Goal: Find contact information: Find contact information

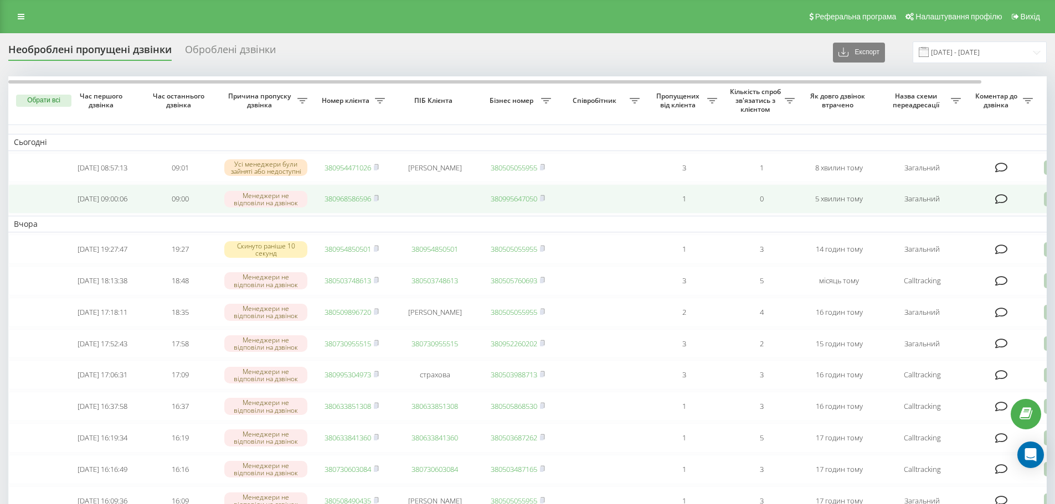
click at [361, 208] on td "380968586596" at bounding box center [351, 198] width 77 height 29
click at [359, 204] on link "380968586596" at bounding box center [347, 199] width 46 height 10
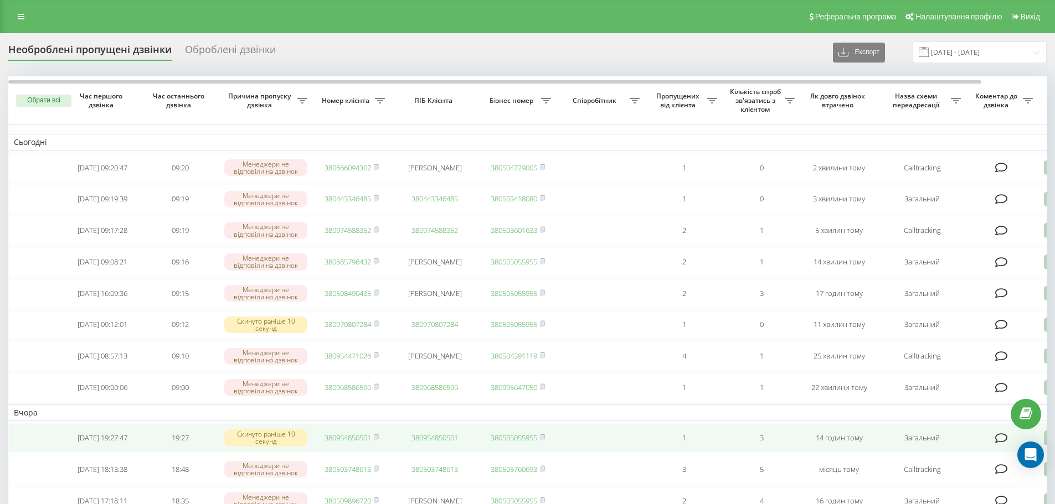
click at [763, 442] on td "3" at bounding box center [760, 437] width 77 height 29
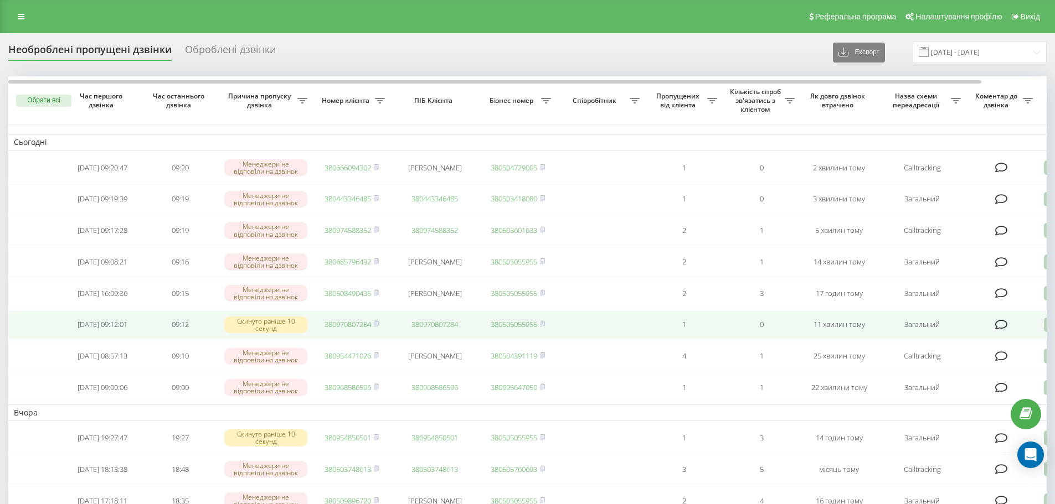
click at [356, 329] on link "380970807284" at bounding box center [347, 324] width 46 height 10
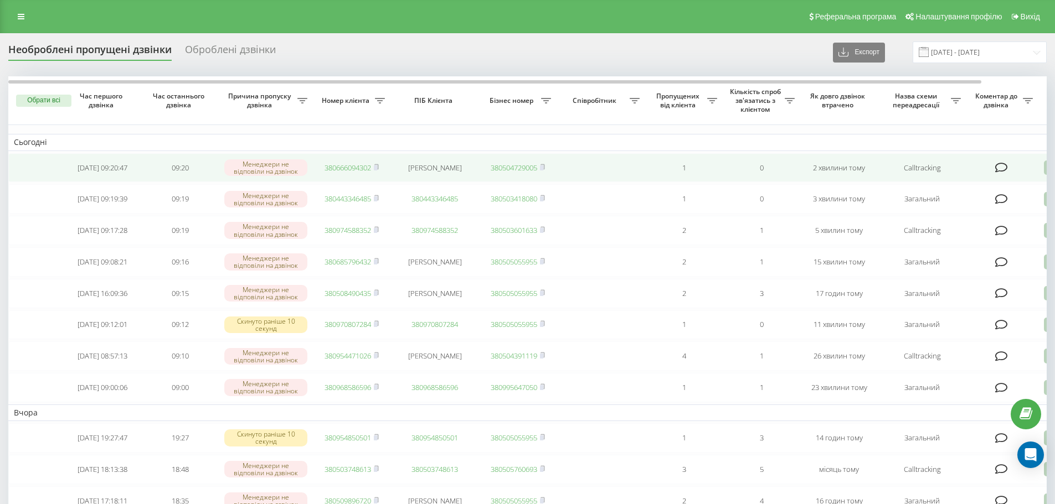
click at [359, 173] on link "380666094302" at bounding box center [347, 168] width 46 height 10
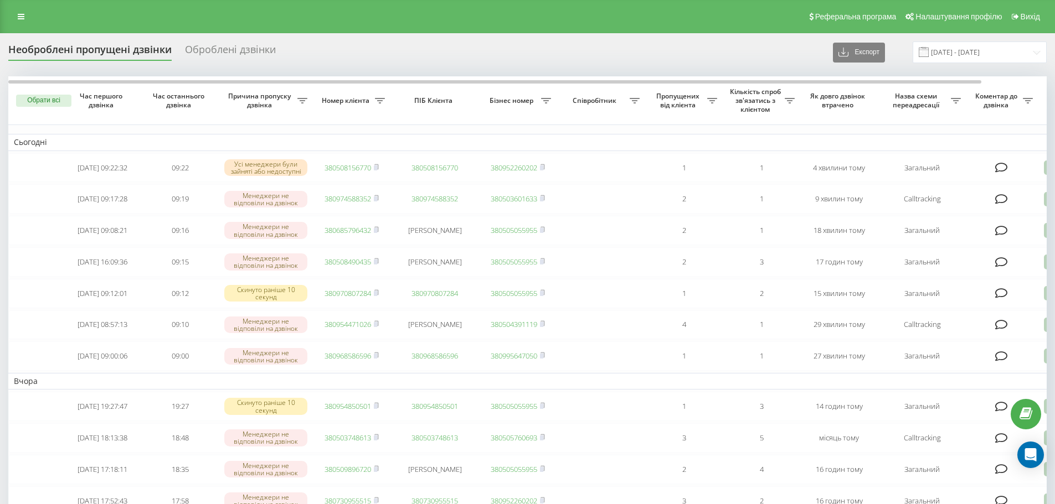
click at [405, 60] on div "Необроблені пропущені дзвінки Оброблені дзвінки Експорт .csv .xlsx 15.09.2025 -…" at bounding box center [527, 53] width 1038 height 22
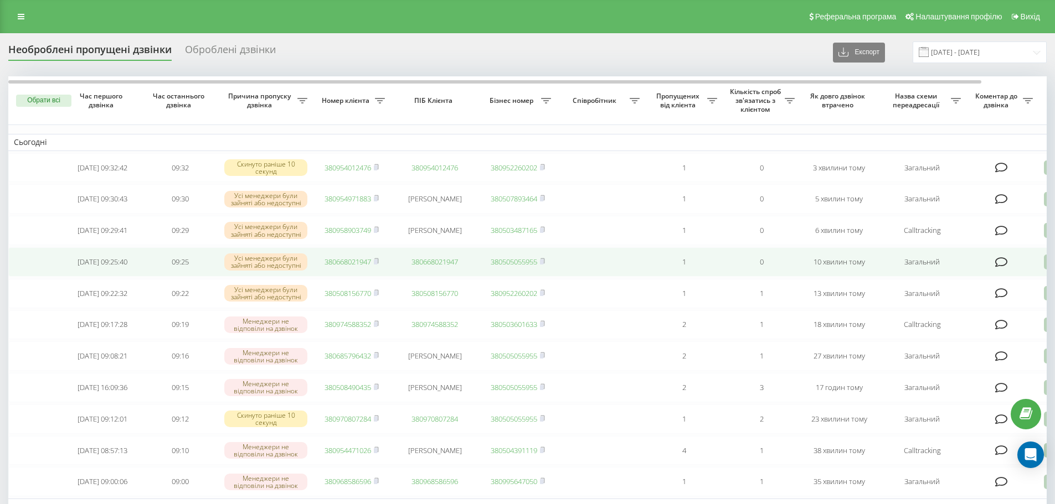
click at [359, 267] on link "380668021947" at bounding box center [347, 262] width 46 height 10
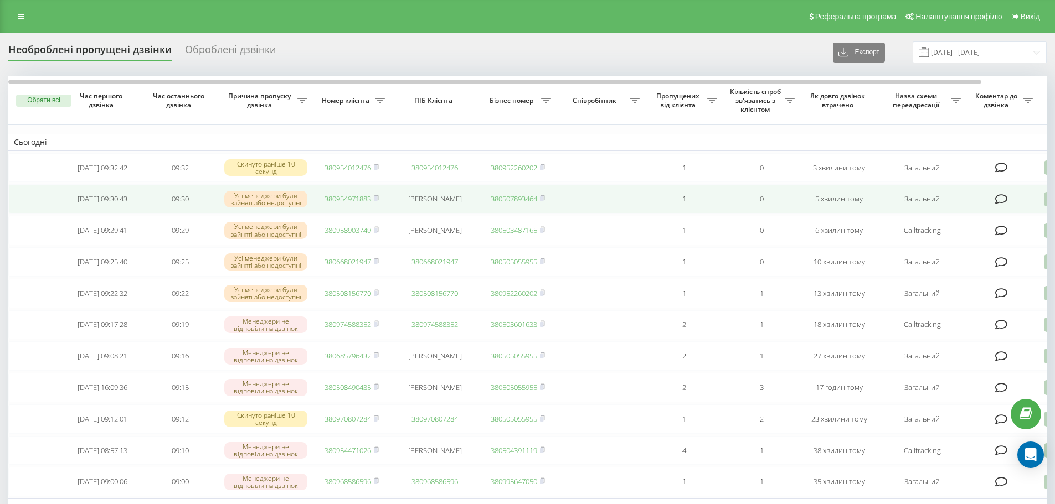
click at [350, 200] on link "380954971883" at bounding box center [347, 199] width 46 height 10
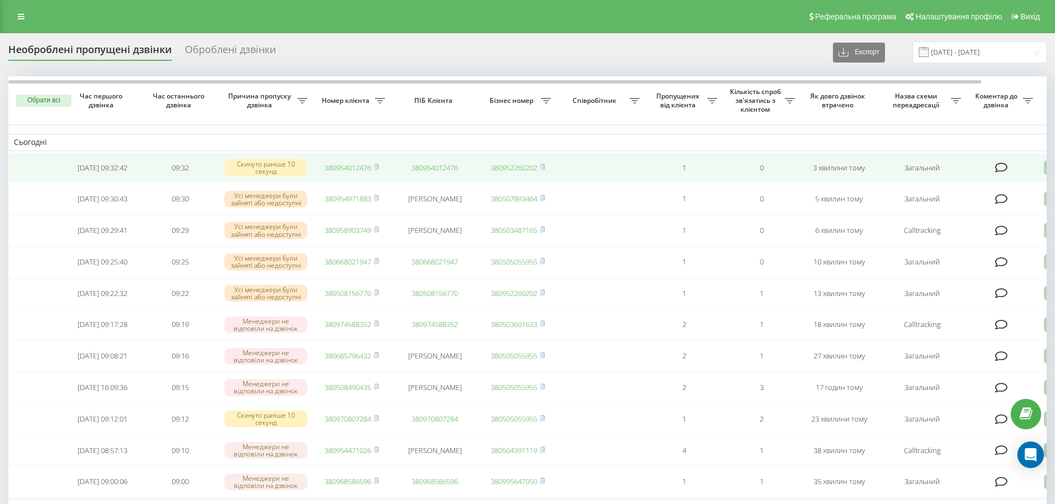
click at [363, 164] on link "380954012476" at bounding box center [347, 168] width 46 height 10
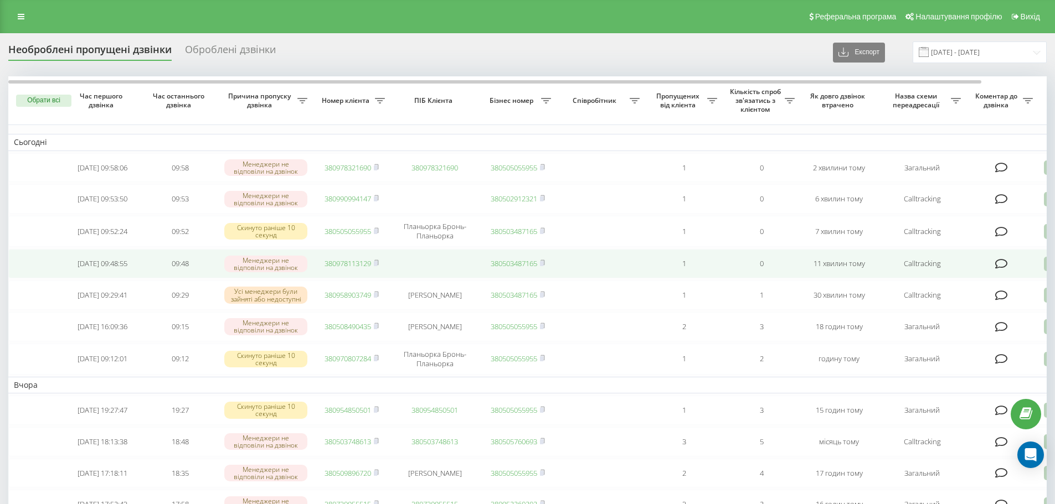
click at [343, 268] on link "380978113129" at bounding box center [347, 264] width 46 height 10
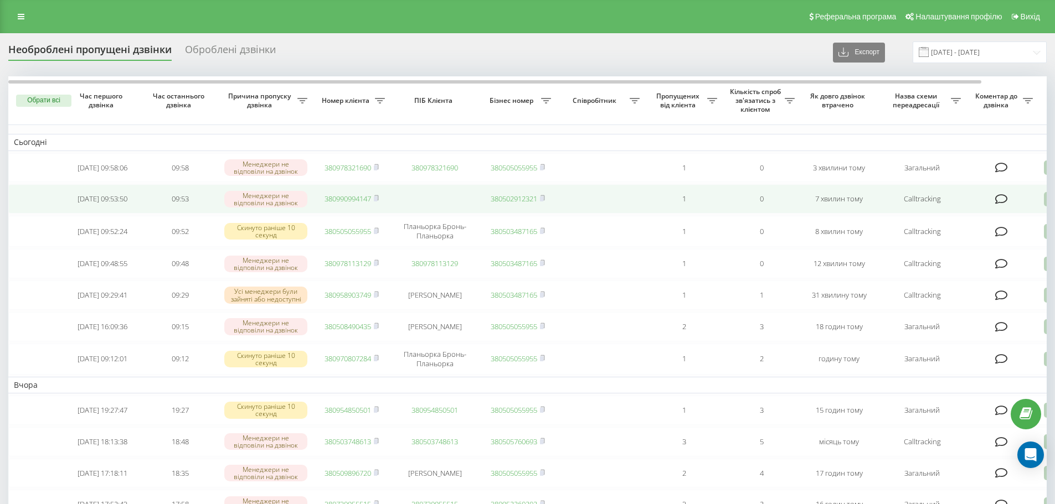
click at [342, 204] on link "380990994147" at bounding box center [347, 199] width 46 height 10
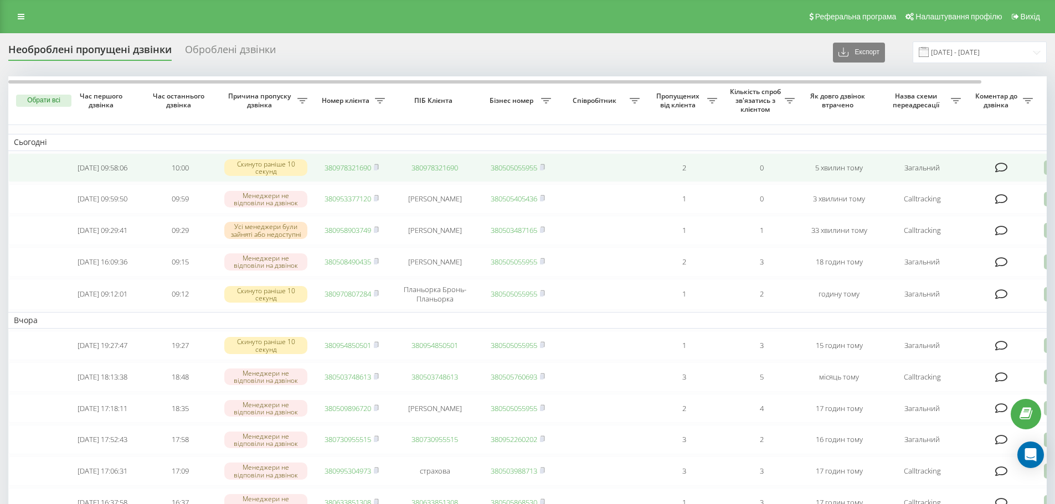
click at [332, 167] on link "380978321690" at bounding box center [347, 168] width 46 height 10
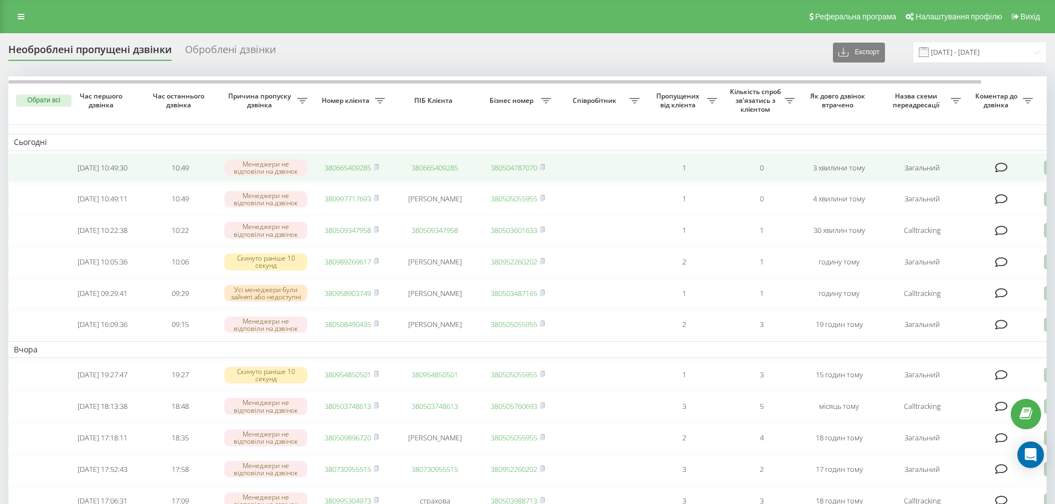
click at [353, 164] on link "380665409285" at bounding box center [347, 168] width 46 height 10
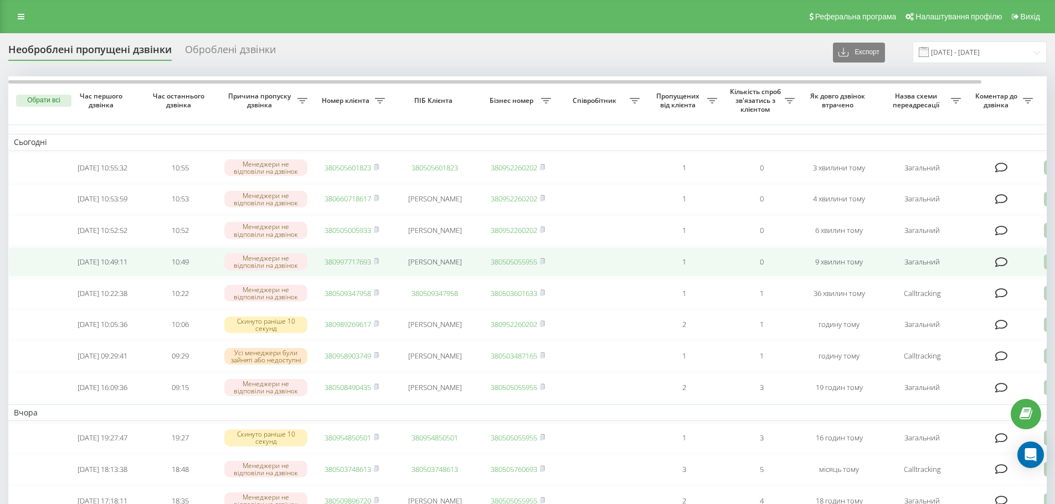
click at [347, 267] on link "380997717693" at bounding box center [347, 262] width 46 height 10
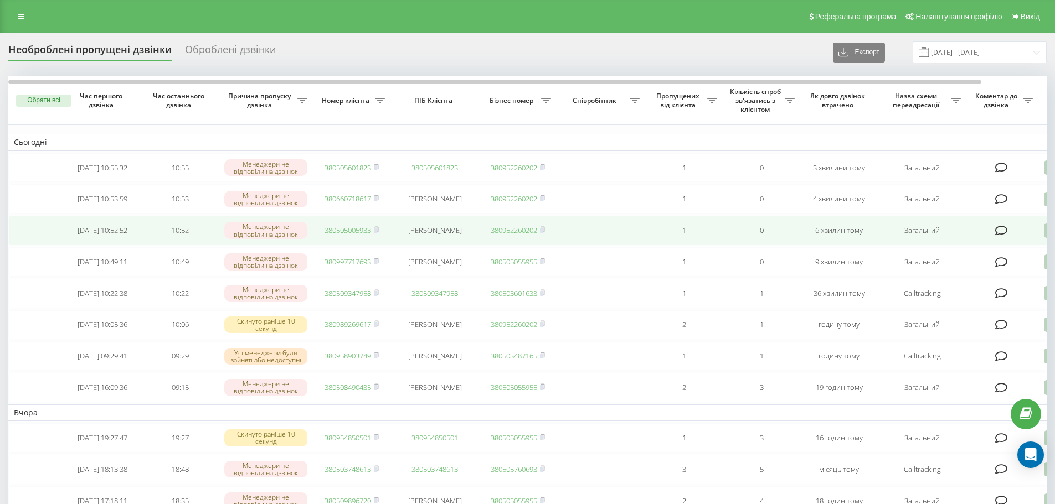
click at [348, 235] on link "380505005933" at bounding box center [347, 230] width 46 height 10
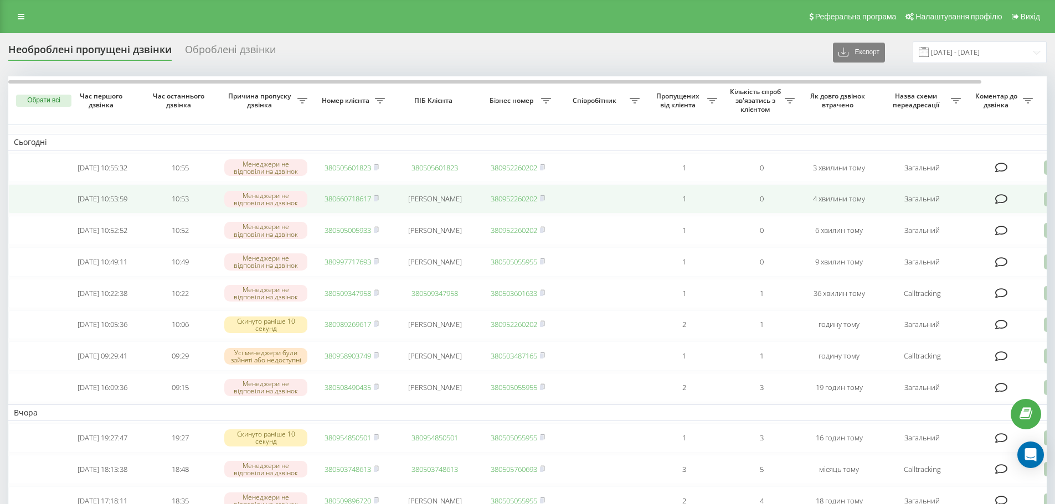
click at [348, 199] on link "380660718617" at bounding box center [347, 199] width 46 height 10
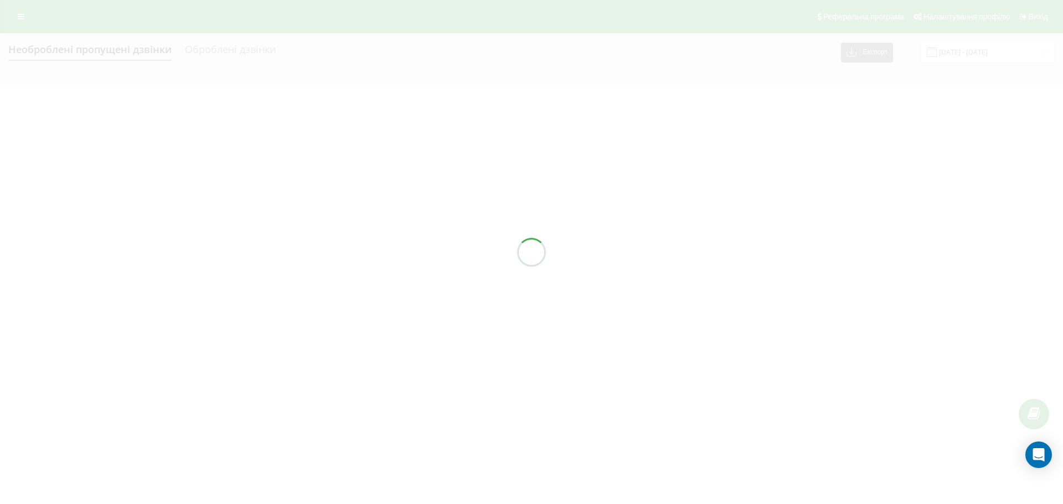
click at [272, 332] on div at bounding box center [531, 252] width 1063 height 504
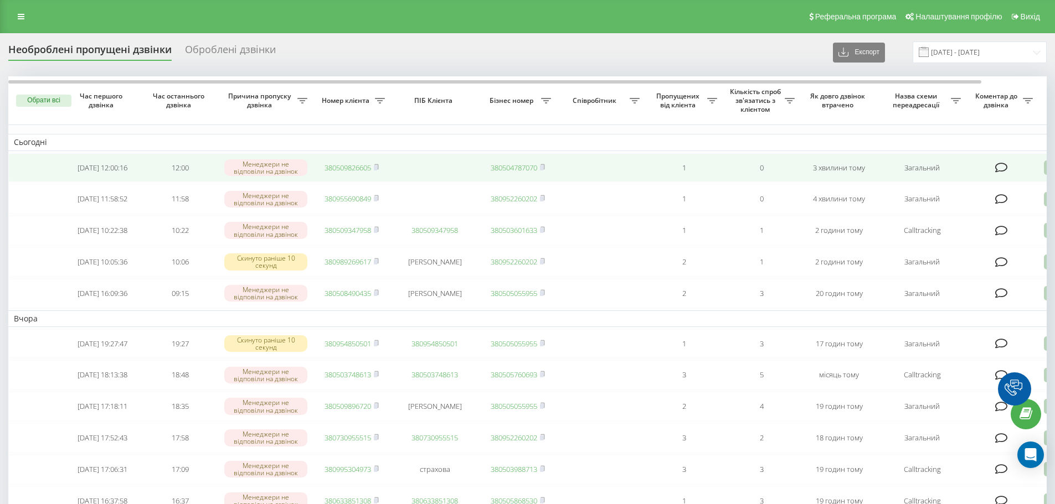
click at [340, 170] on link "380509826605" at bounding box center [347, 168] width 46 height 10
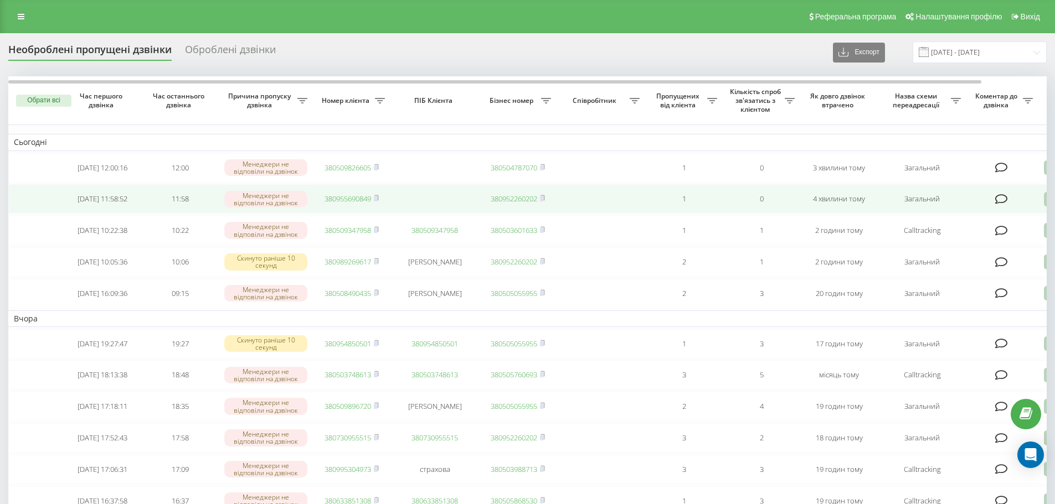
click at [363, 204] on link "380955690849" at bounding box center [347, 199] width 46 height 10
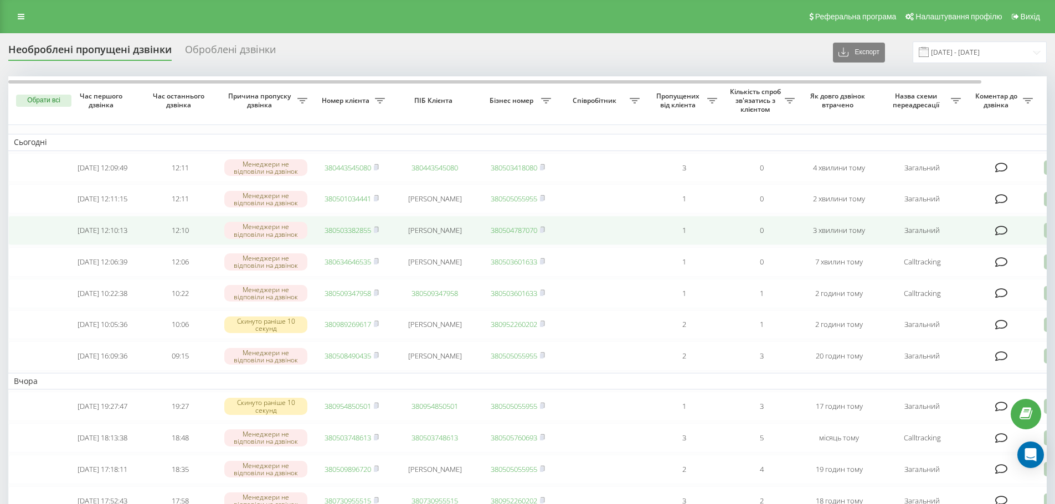
click at [343, 234] on link "380503382855" at bounding box center [347, 230] width 46 height 10
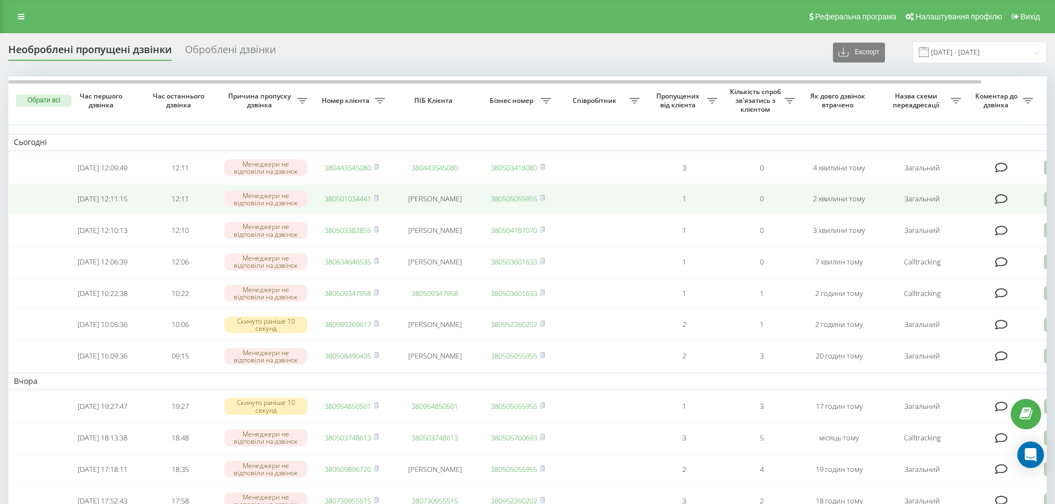
click at [344, 199] on link "380501034441" at bounding box center [347, 199] width 46 height 10
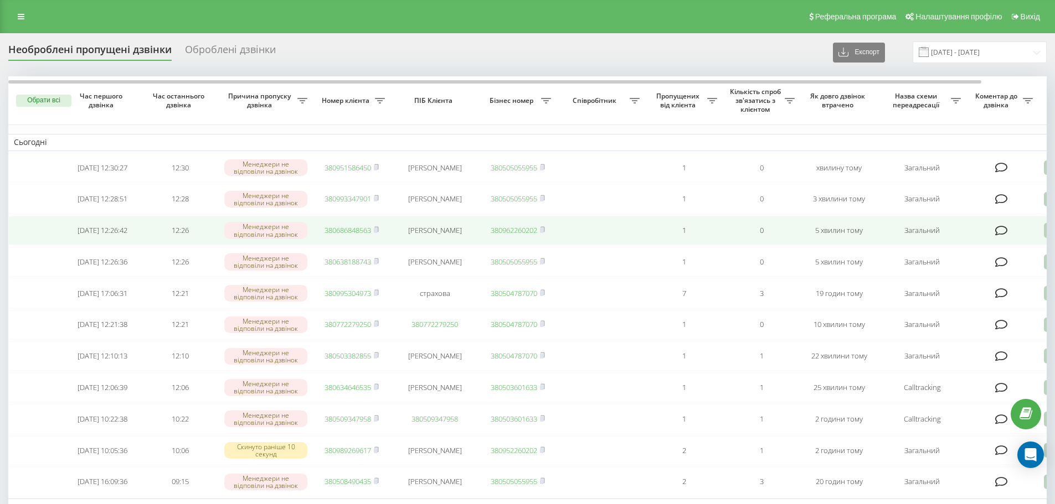
click at [355, 235] on link "380686848563" at bounding box center [347, 230] width 46 height 10
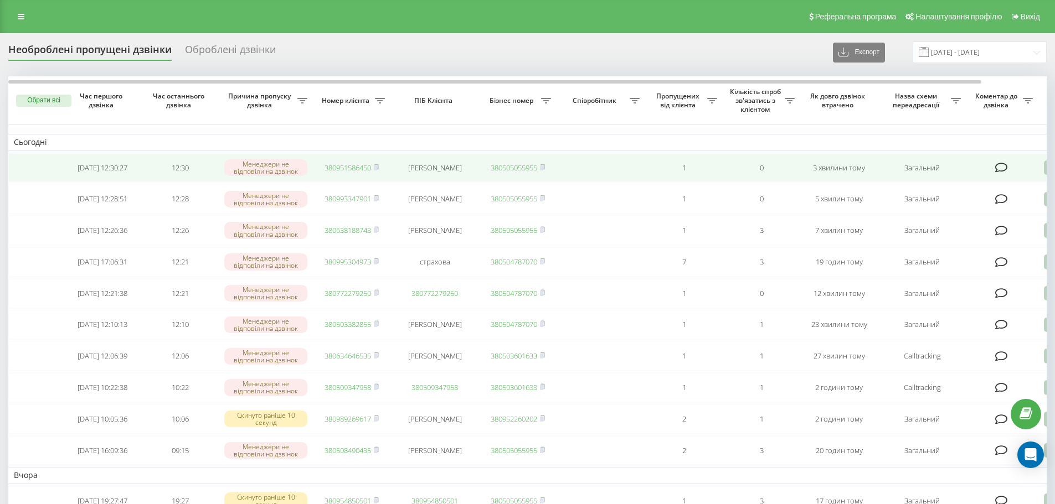
click at [344, 171] on link "380951586450" at bounding box center [347, 168] width 46 height 10
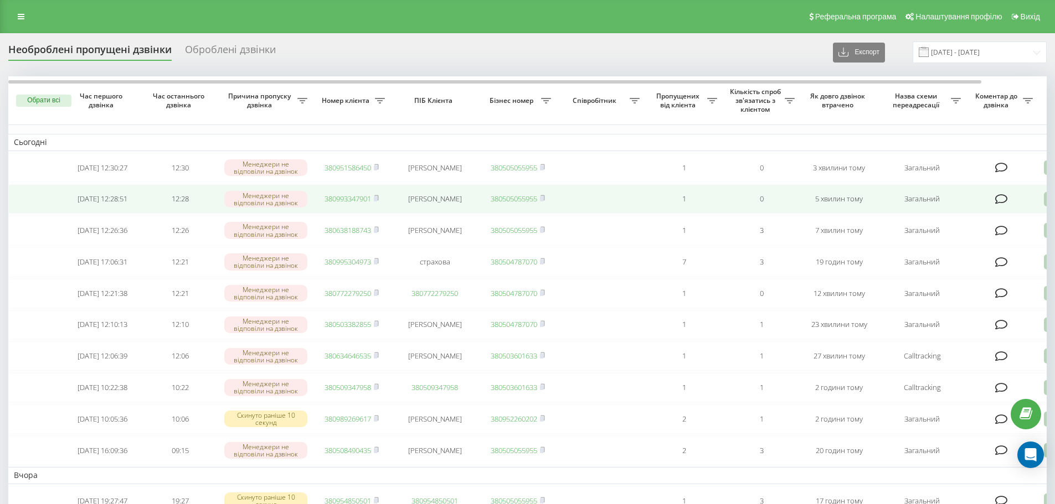
click at [338, 204] on link "380993347901" at bounding box center [347, 199] width 46 height 10
click at [354, 204] on link "380664230301" at bounding box center [347, 199] width 46 height 10
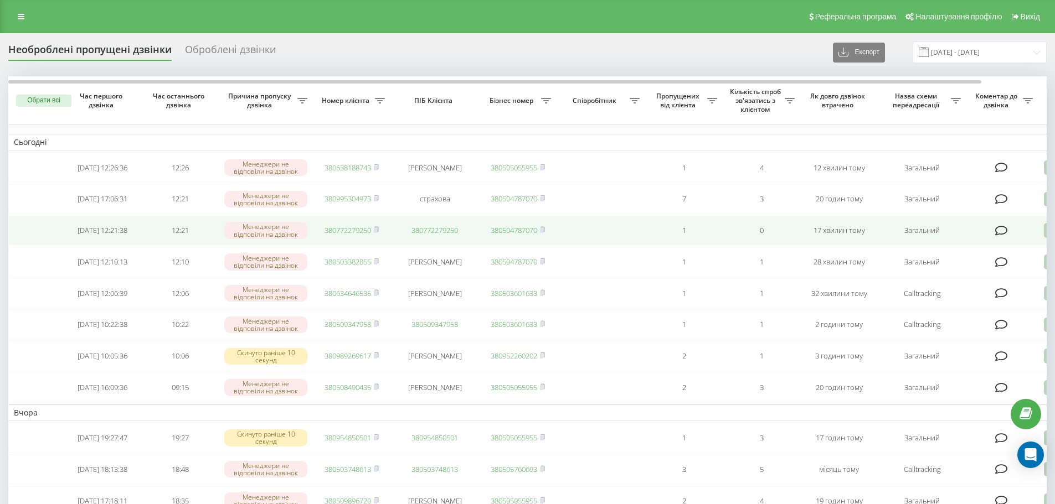
click at [343, 235] on link "380772279250" at bounding box center [347, 230] width 46 height 10
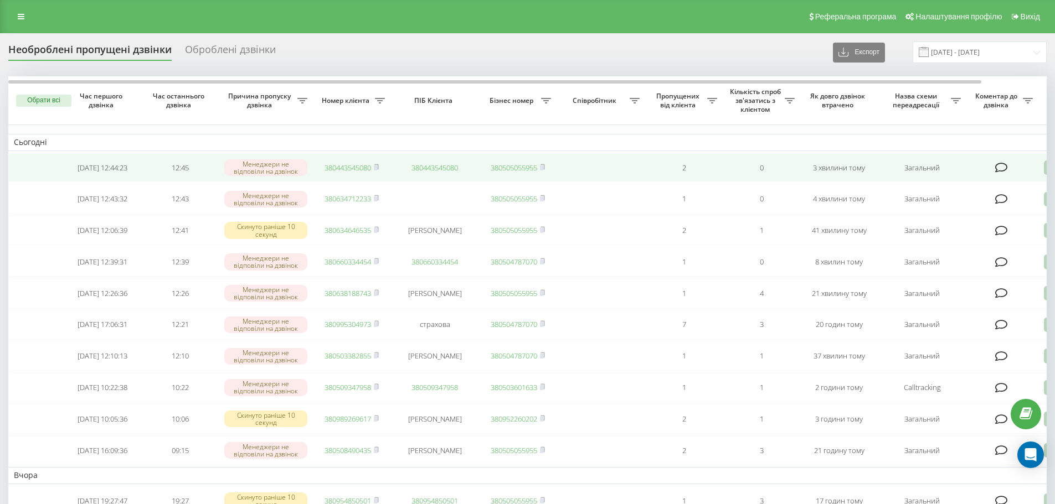
click at [335, 172] on link "380443545080" at bounding box center [347, 168] width 46 height 10
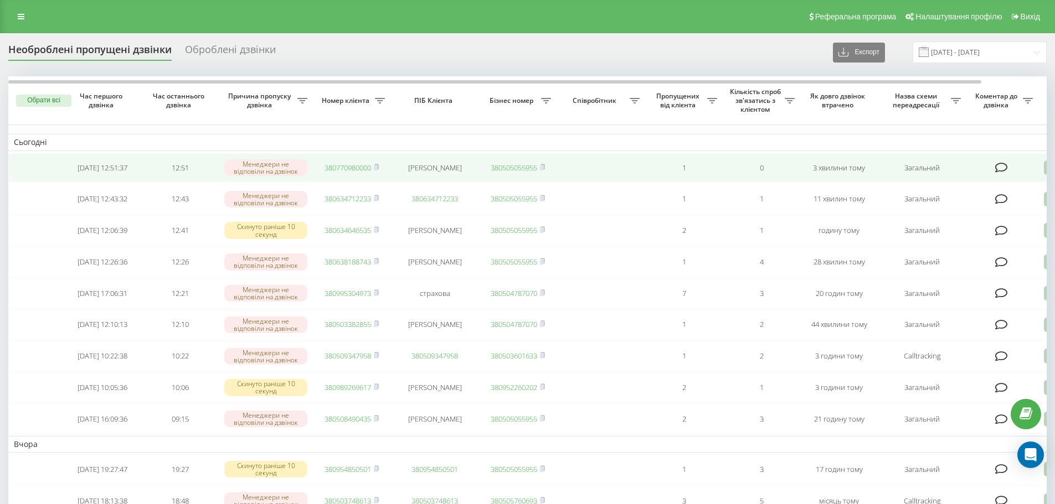
click at [354, 171] on link "380770980000" at bounding box center [347, 168] width 46 height 10
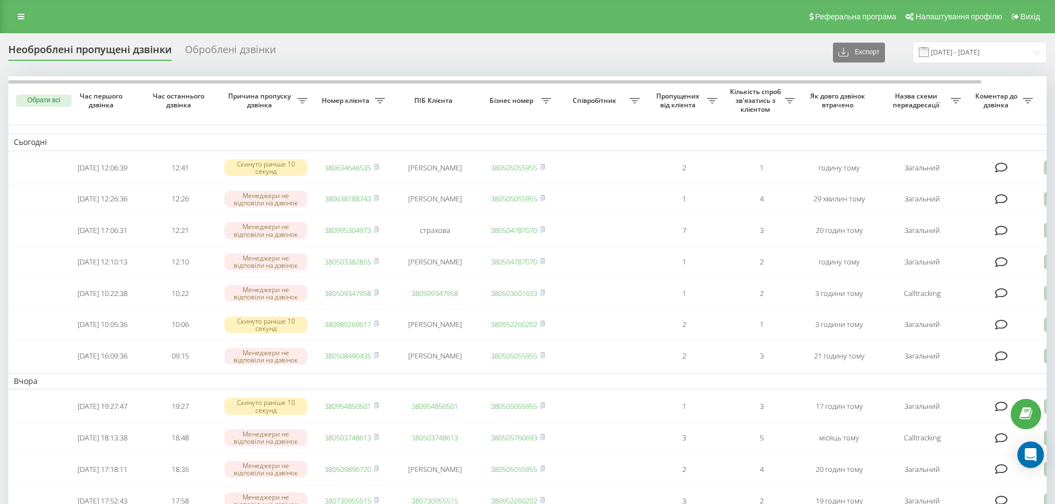
drag, startPoint x: 588, startPoint y: 497, endPoint x: 585, endPoint y: 505, distance: 9.3
click at [585, 504] on html "bazismed.com Проекти bazismed.com Дашборд Центр звернень Журнал дзвінків Журнал…" at bounding box center [527, 252] width 1055 height 504
